Goal: Find specific page/section: Find specific page/section

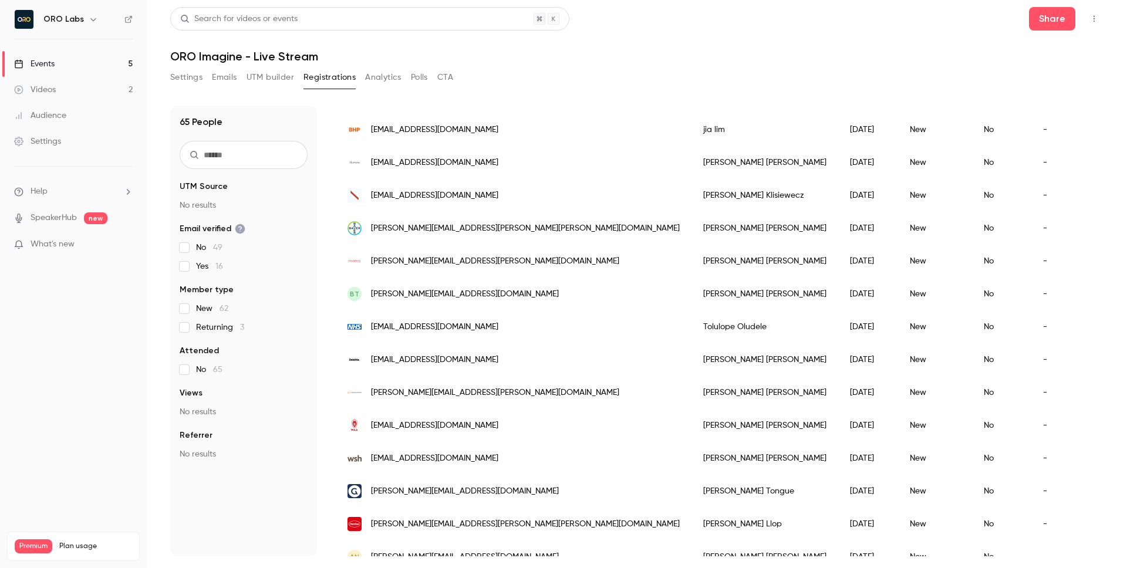
scroll to position [1256, 0]
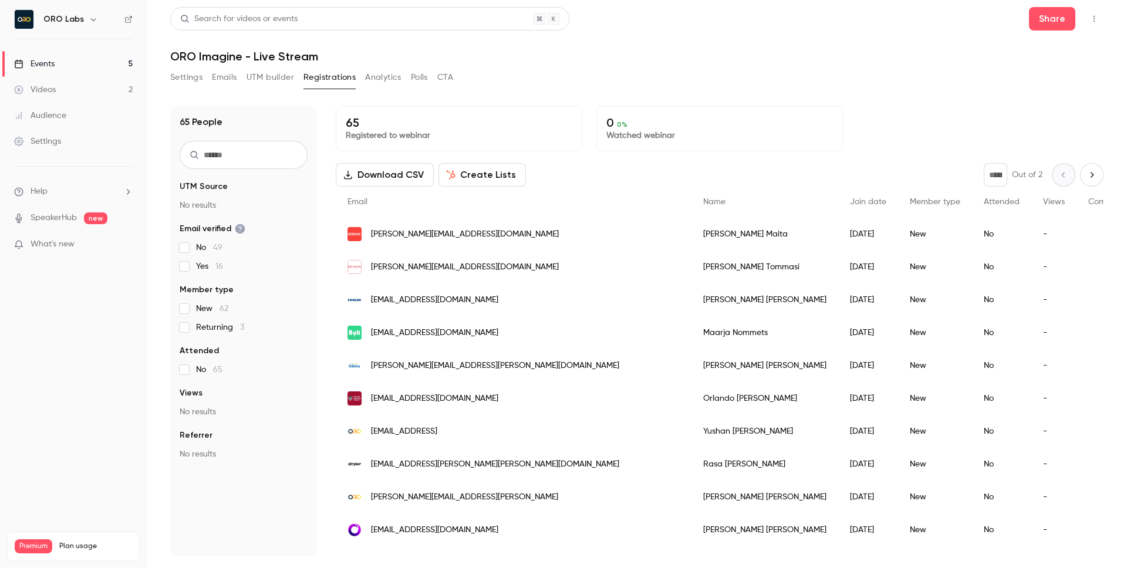
click at [442, 235] on span "[PERSON_NAME][EMAIL_ADDRESS][DOMAIN_NAME]" at bounding box center [465, 234] width 188 height 12
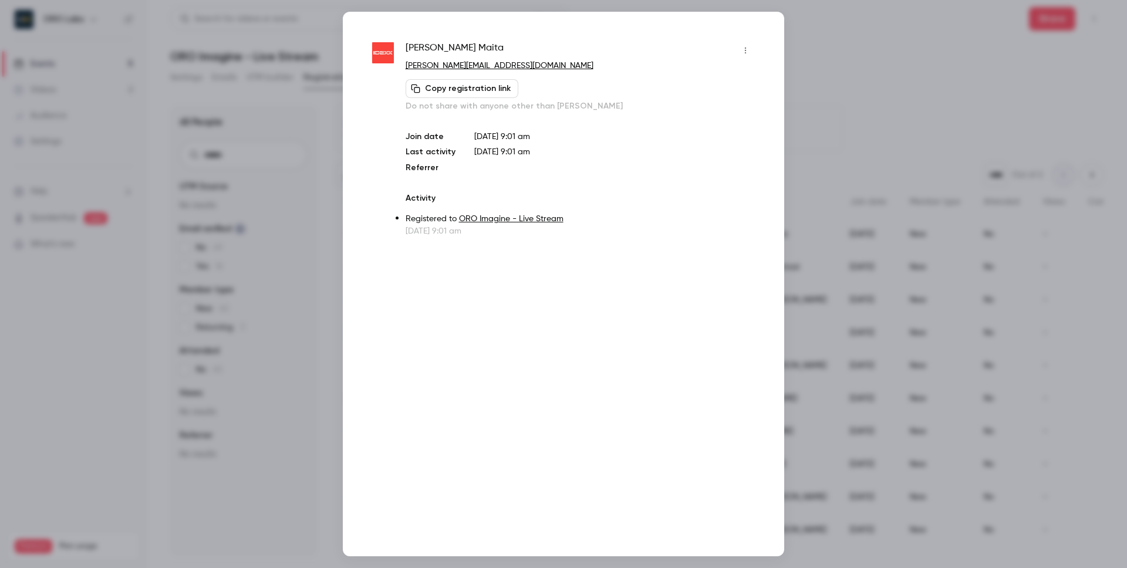
click at [376, 53] on img at bounding box center [383, 53] width 22 height 22
click at [887, 91] on div at bounding box center [563, 284] width 1127 height 568
